Goal: Transaction & Acquisition: Download file/media

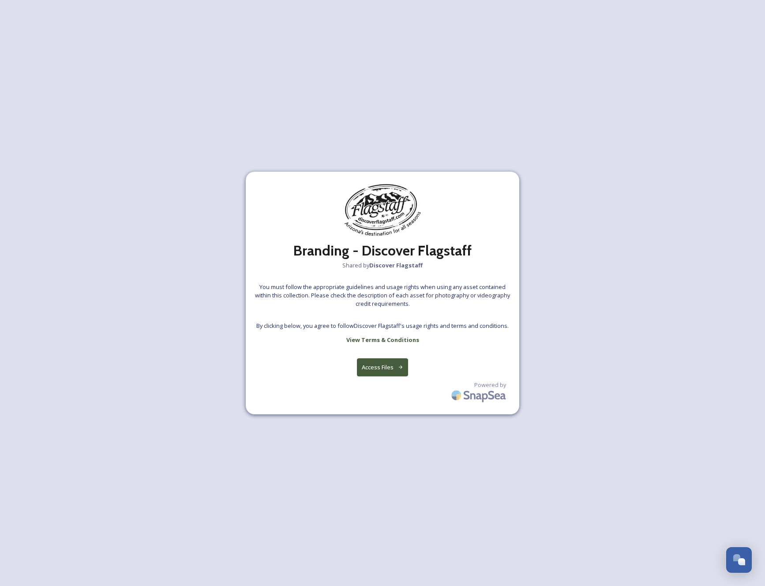
click at [383, 367] on button "Access Files" at bounding box center [383, 367] width 52 height 18
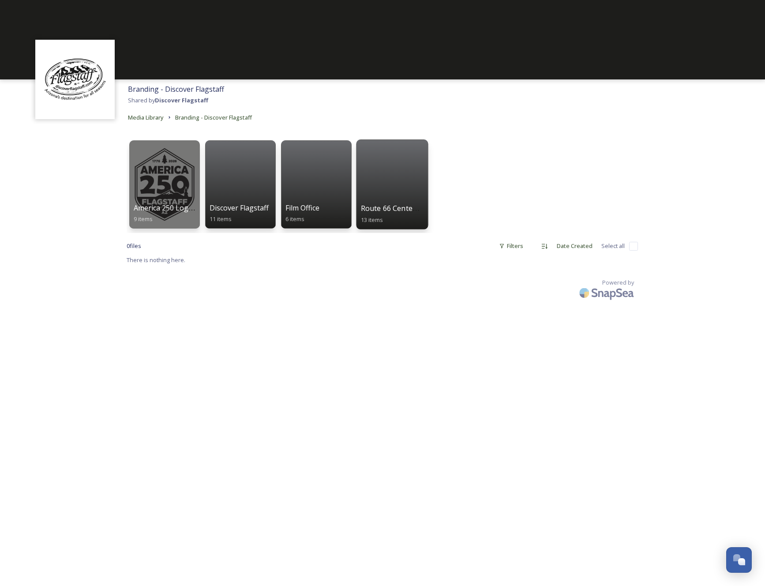
click at [402, 182] on div at bounding box center [392, 184] width 72 height 90
click at [228, 174] on div at bounding box center [240, 184] width 72 height 90
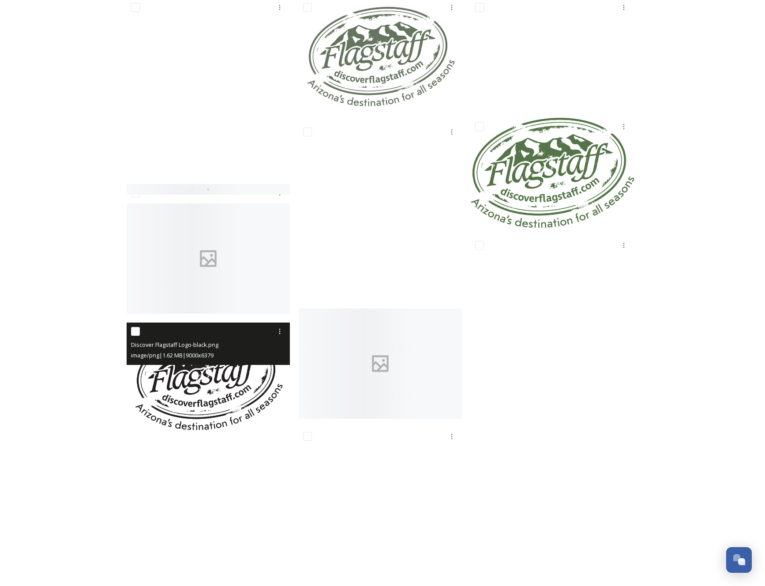
scroll to position [147, 0]
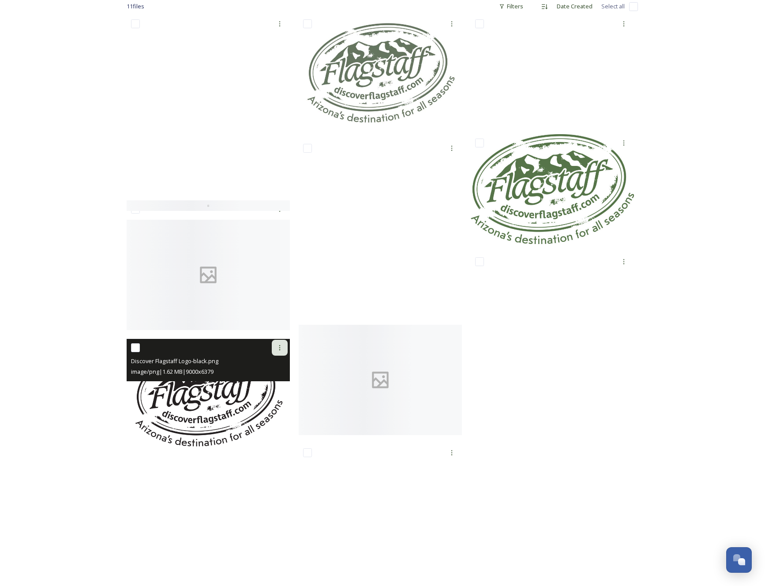
click at [283, 347] on icon at bounding box center [279, 347] width 7 height 7
click at [267, 383] on span "Download" at bounding box center [269, 384] width 27 height 8
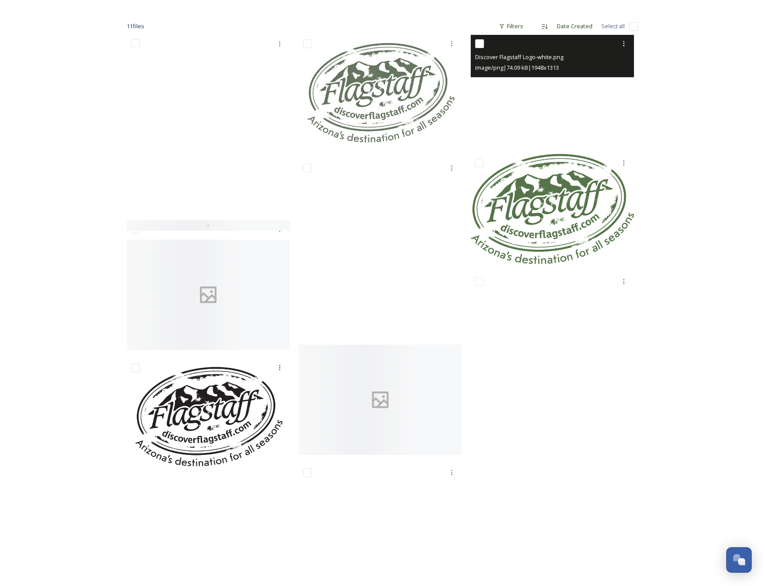
scroll to position [120, 0]
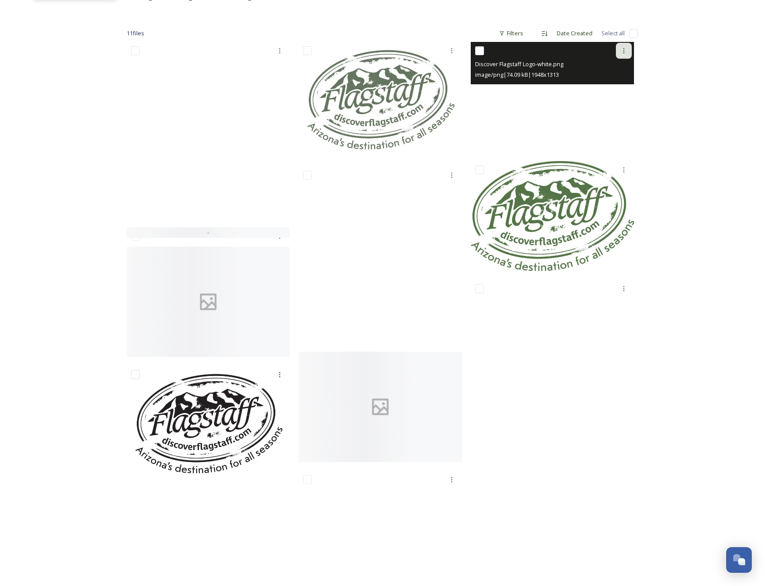
click at [623, 49] on icon at bounding box center [623, 50] width 7 height 7
click at [610, 85] on span "Download" at bounding box center [613, 87] width 27 height 8
